Goal: Transaction & Acquisition: Purchase product/service

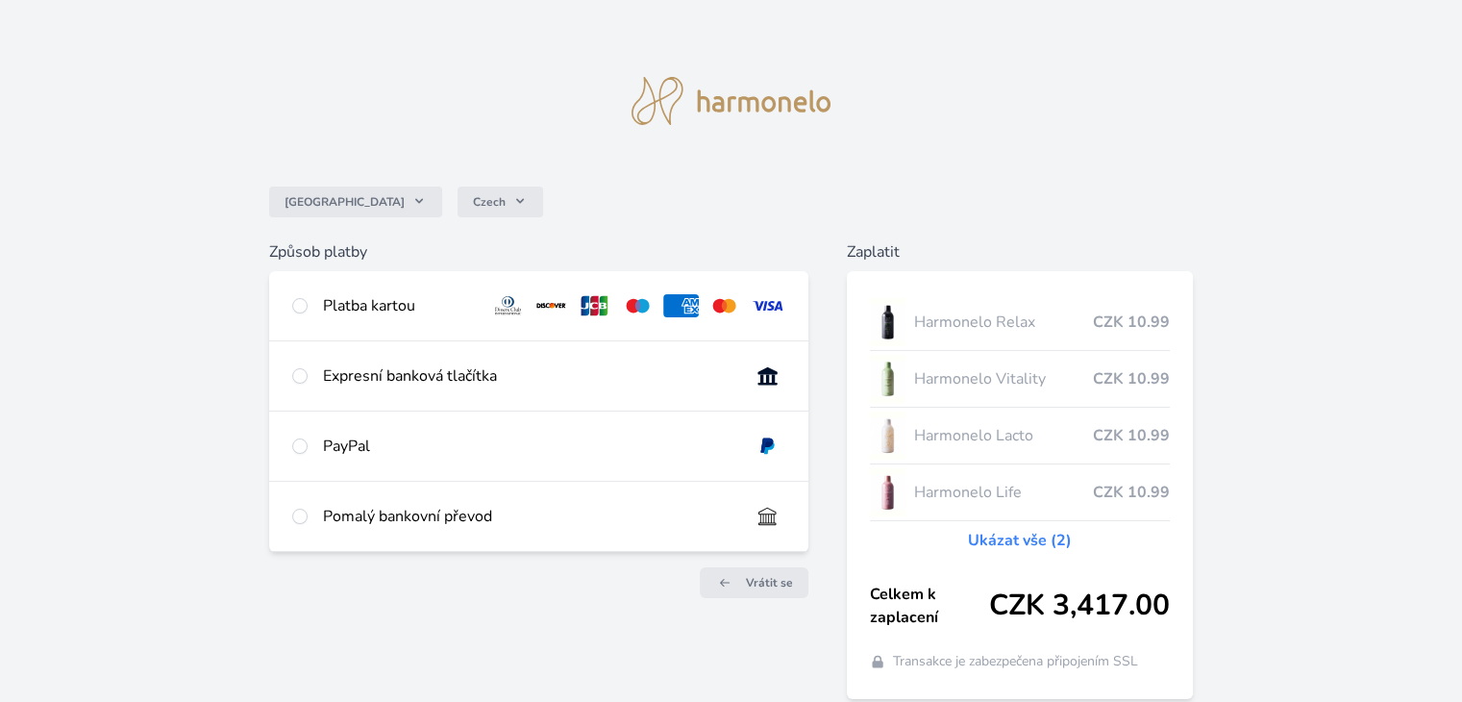
click at [326, 297] on div "Platba kartou" at bounding box center [399, 305] width 152 height 23
radio input "true"
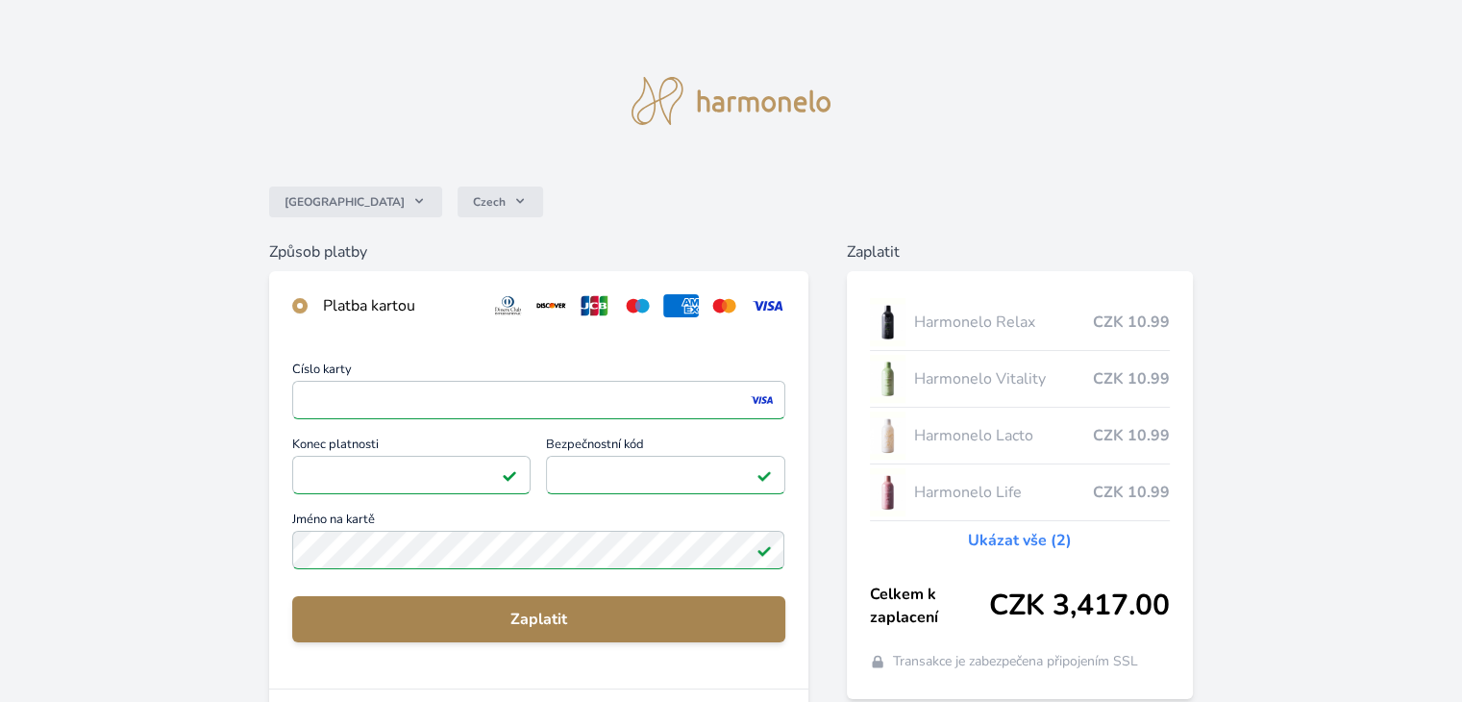
click at [512, 608] on span "Zaplatit" at bounding box center [538, 619] width 461 height 23
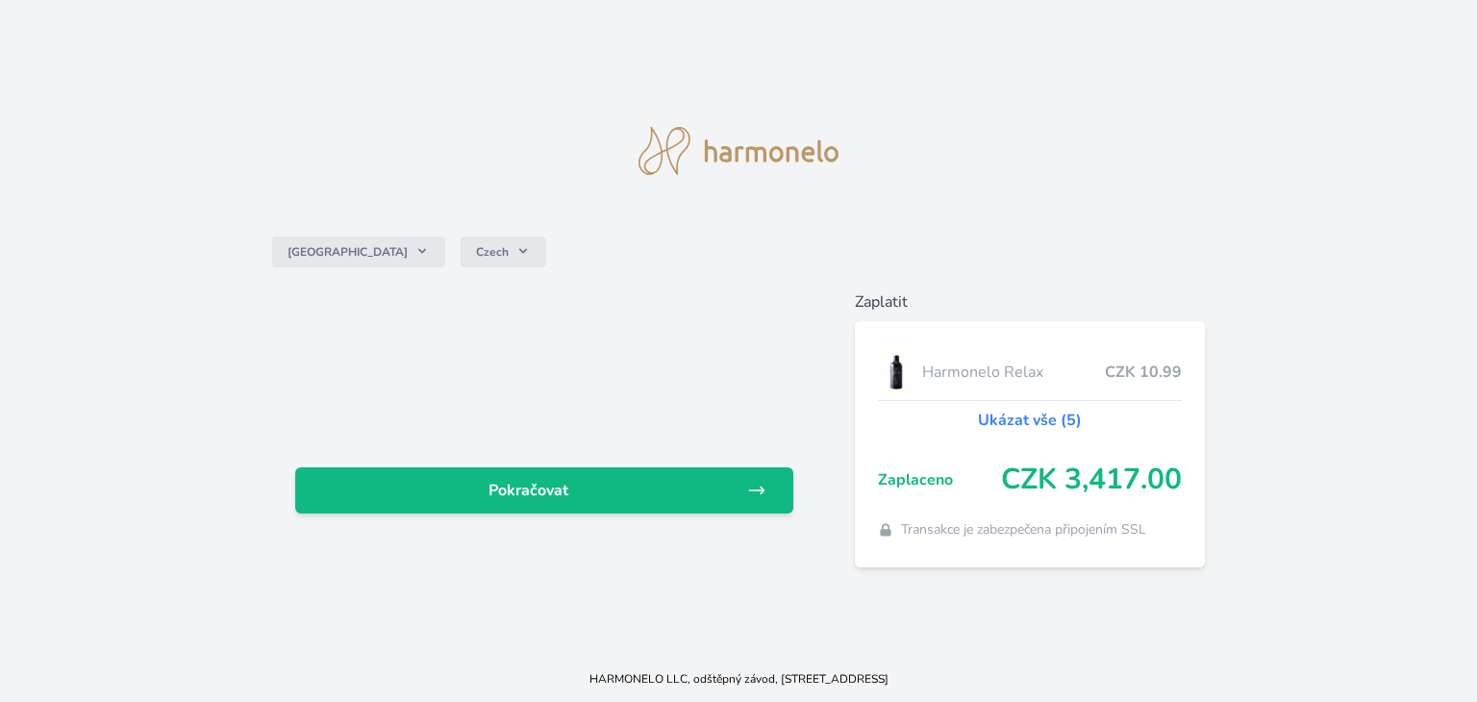
click at [1029, 412] on link "Ukázat vše (5)" at bounding box center [1030, 420] width 104 height 23
